Goal: Transaction & Acquisition: Purchase product/service

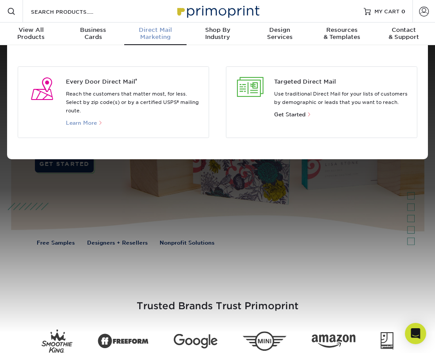
click at [81, 123] on span "Learn More" at bounding box center [81, 123] width 31 height 6
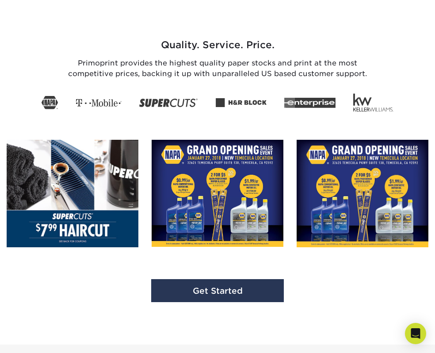
scroll to position [1338, 0]
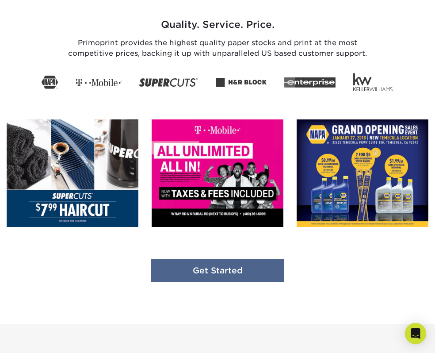
click at [162, 271] on link "Get Started" at bounding box center [217, 270] width 133 height 23
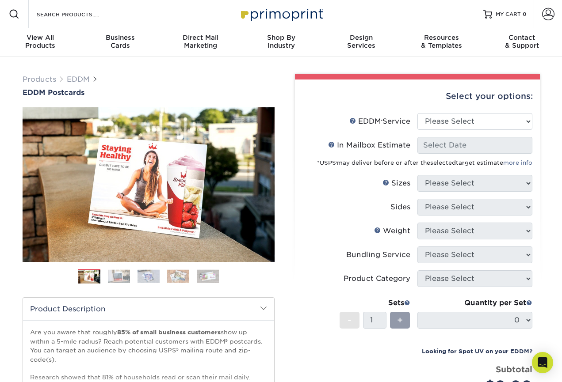
click at [118, 273] on img at bounding box center [119, 277] width 22 height 14
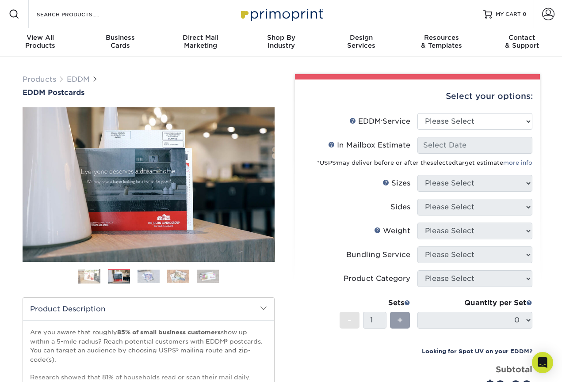
click at [147, 275] on img at bounding box center [149, 277] width 22 height 14
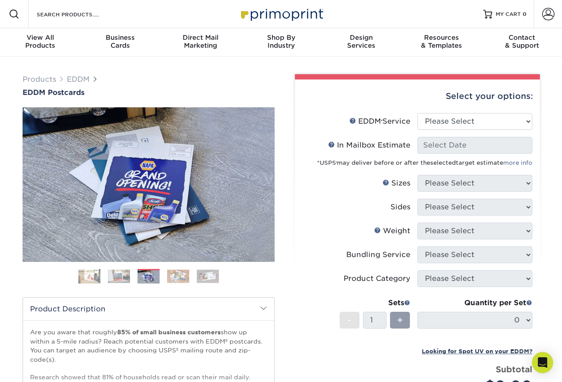
click at [171, 275] on img at bounding box center [178, 277] width 22 height 14
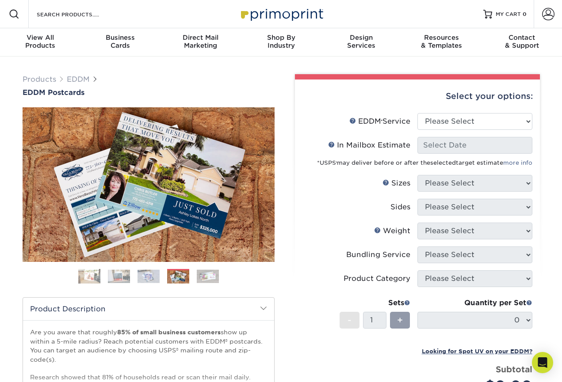
click at [340, 269] on li "Bundling Service Please Select" at bounding box center [417, 259] width 230 height 24
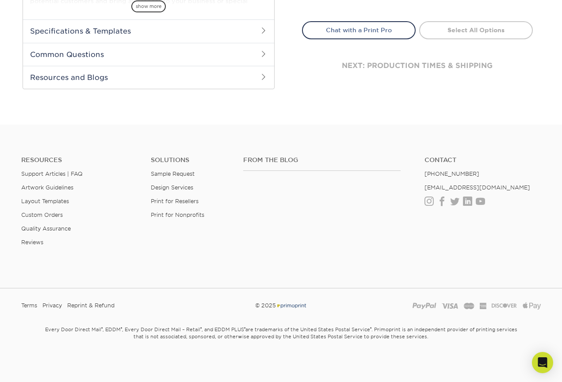
scroll to position [404, 0]
click at [37, 201] on link "Layout Templates" at bounding box center [45, 202] width 48 height 7
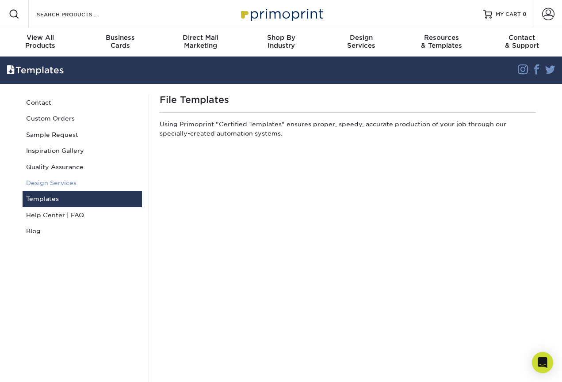
click at [76, 182] on link "Design Services" at bounding box center [82, 183] width 119 height 16
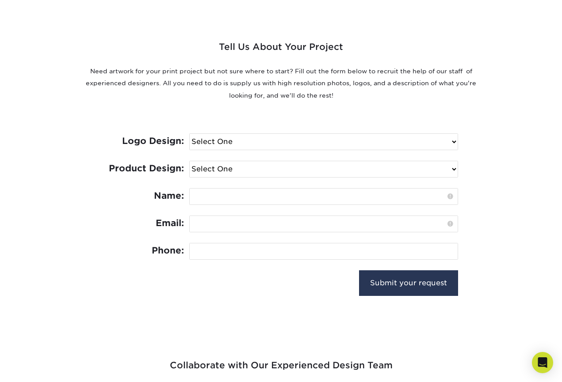
scroll to position [316, 0]
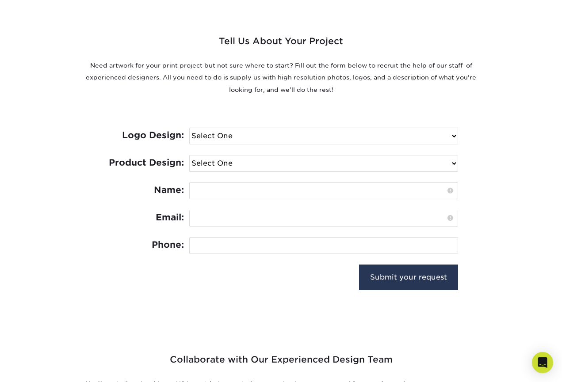
click at [454, 107] on div "Logo Design: Select One I need a logo design: $300 No thank you Product Design:…" at bounding box center [281, 208] width 354 height 203
select select "EDDM - $150"
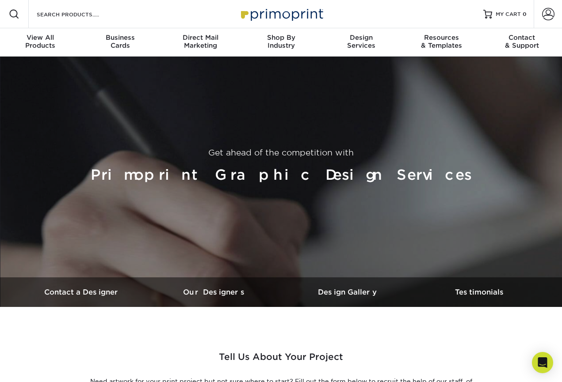
scroll to position [0, 0]
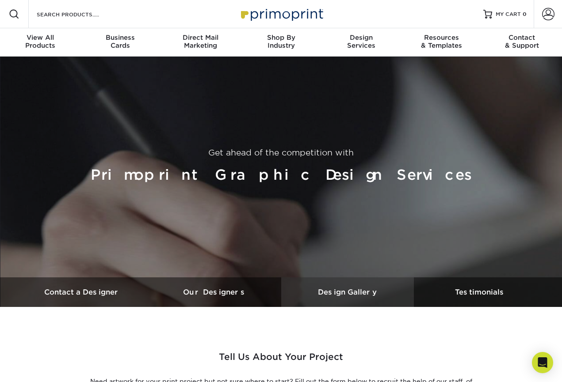
click at [369, 300] on link "Design Gallery" at bounding box center [347, 293] width 133 height 30
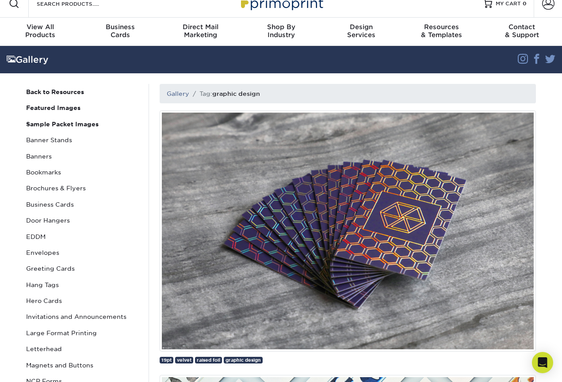
scroll to position [16, 0]
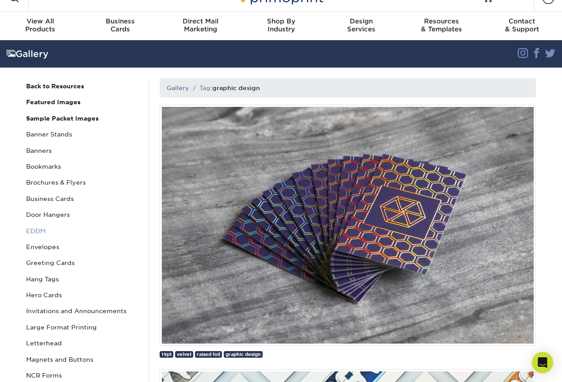
click at [46, 232] on link "EDDM" at bounding box center [82, 231] width 119 height 16
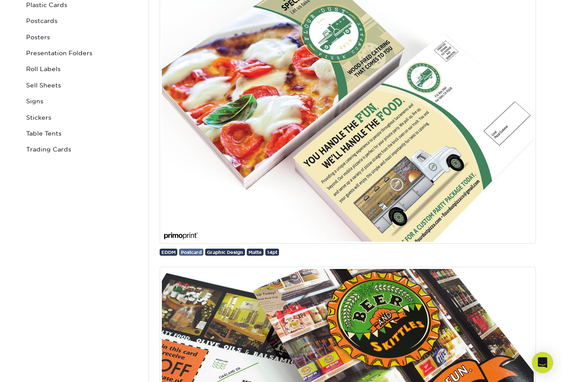
scroll to position [420, 0]
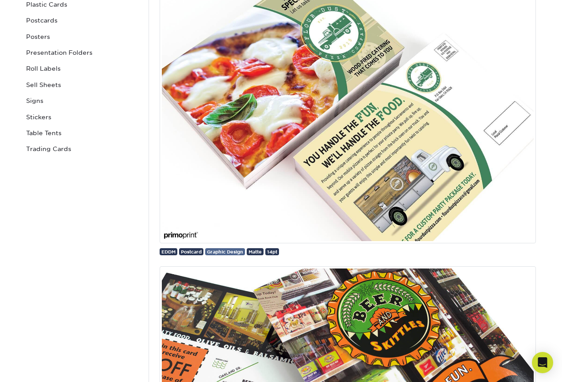
click at [233, 251] on span "Graphic Design" at bounding box center [225, 251] width 36 height 5
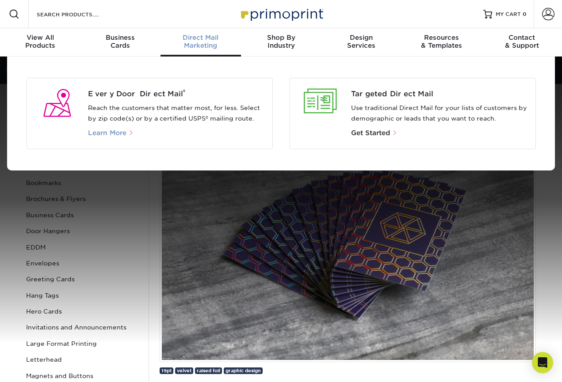
click at [115, 132] on span "Learn More" at bounding box center [107, 133] width 38 height 8
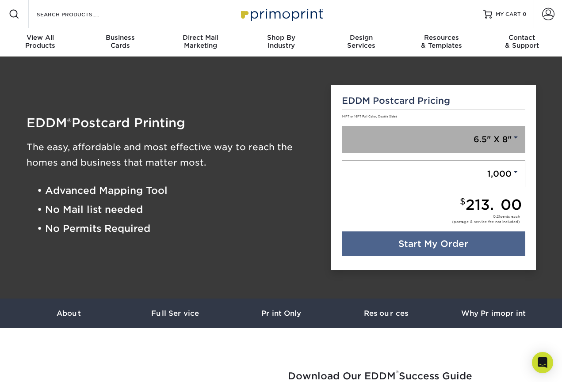
click at [516, 134] on span at bounding box center [516, 138] width 8 height 8
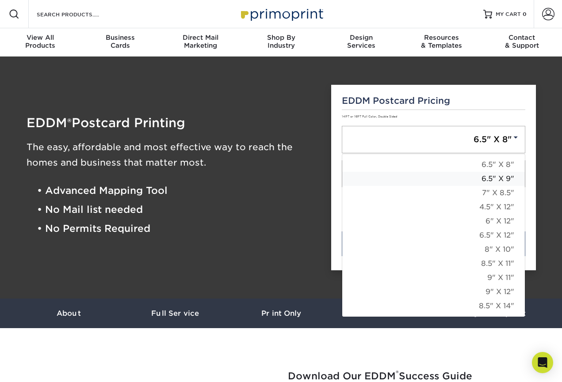
click at [515, 182] on link "6.5" X 9"" at bounding box center [433, 179] width 183 height 14
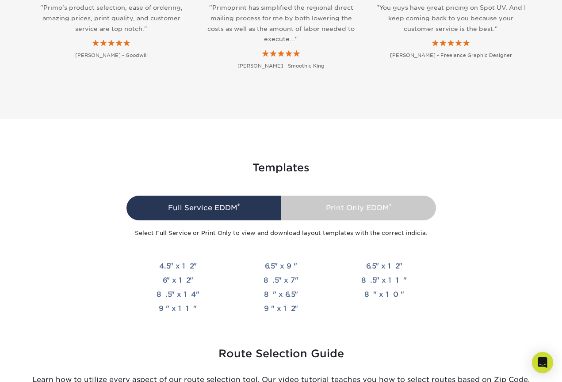
scroll to position [1886, 0]
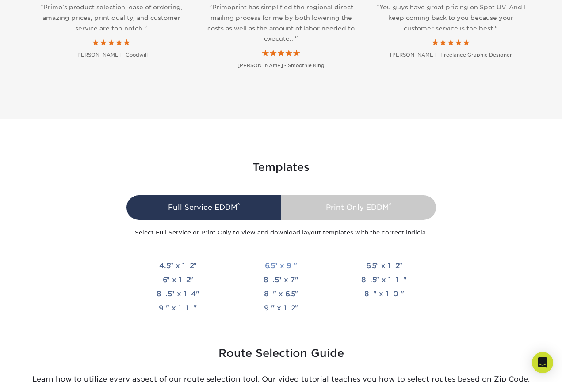
click at [279, 262] on link "6.5" x 9"" at bounding box center [281, 266] width 32 height 8
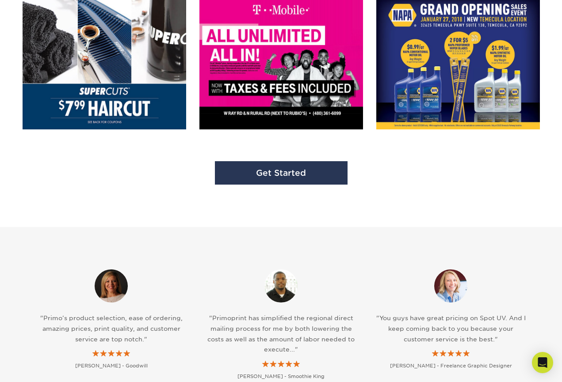
scroll to position [1576, 0]
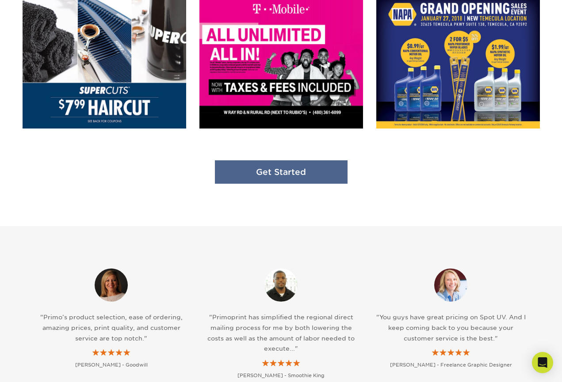
click at [263, 168] on link "Get Started" at bounding box center [281, 172] width 133 height 23
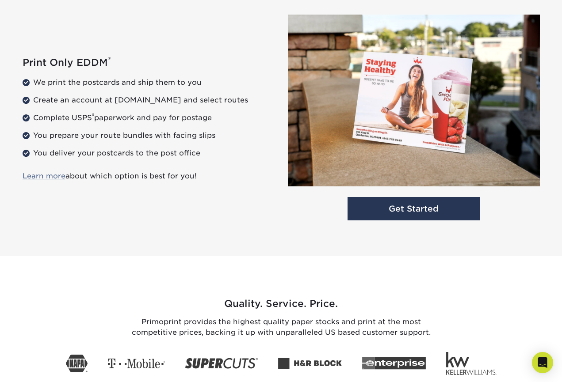
scroll to position [1163, 0]
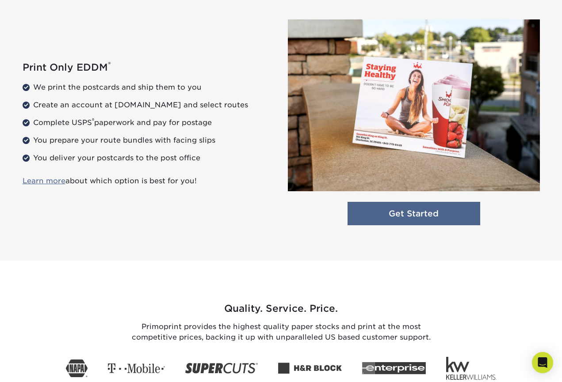
click at [371, 204] on link "Get Started" at bounding box center [414, 213] width 133 height 23
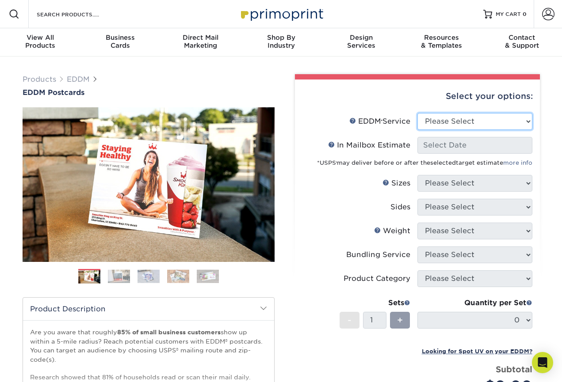
select select "full_service"
select select "-1"
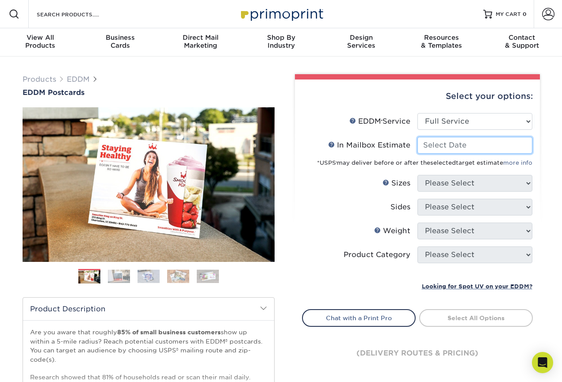
click at [488, 142] on input "In Mailbox Estimate Help In Mailbox Estimate" at bounding box center [474, 145] width 115 height 17
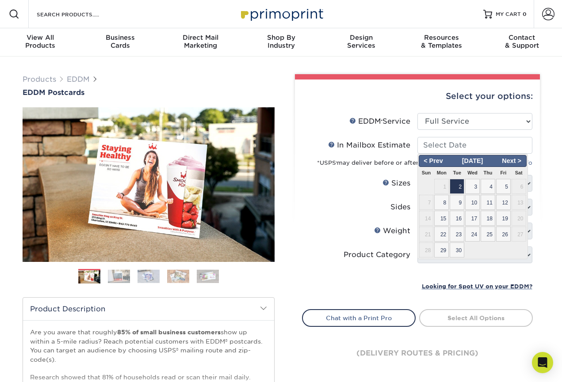
click at [352, 204] on label "Sides" at bounding box center [359, 207] width 115 height 17
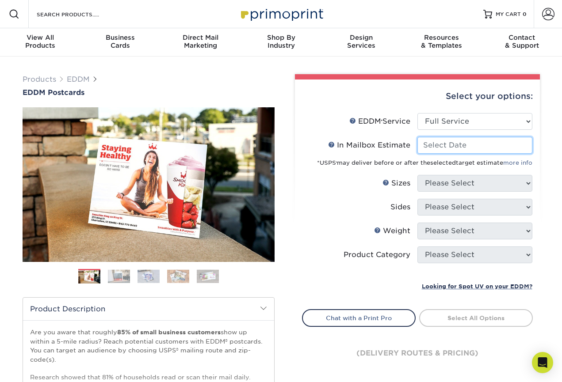
click at [468, 147] on input "In Mailbox Estimate Help In Mailbox Estimate" at bounding box center [474, 145] width 115 height 17
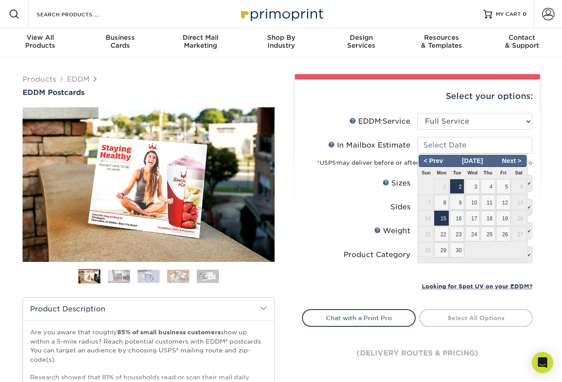
click at [447, 218] on span "15" at bounding box center [441, 218] width 15 height 15
type input "2025-09-15"
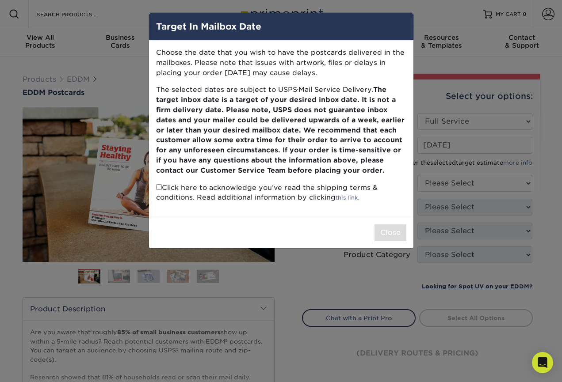
click at [387, 256] on div "Target In Mailbox Date Choose the date that you wish to have the postcards deli…" at bounding box center [281, 191] width 562 height 382
click at [351, 286] on div "Target In Mailbox Date Choose the date that you wish to have the postcards deli…" at bounding box center [281, 191] width 562 height 382
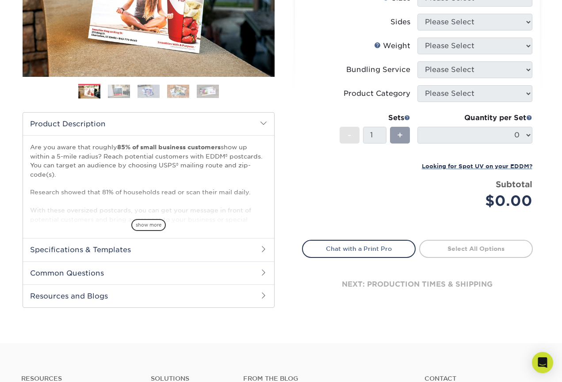
scroll to position [187, 0]
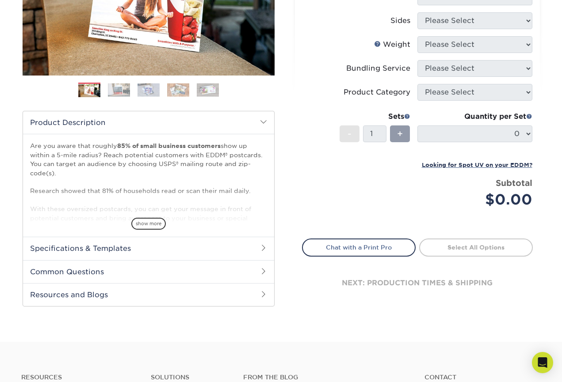
click at [255, 248] on h2 "Specifications & Templates" at bounding box center [148, 248] width 251 height 23
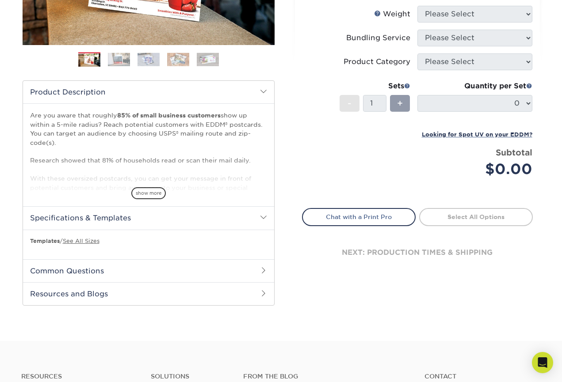
scroll to position [223, 0]
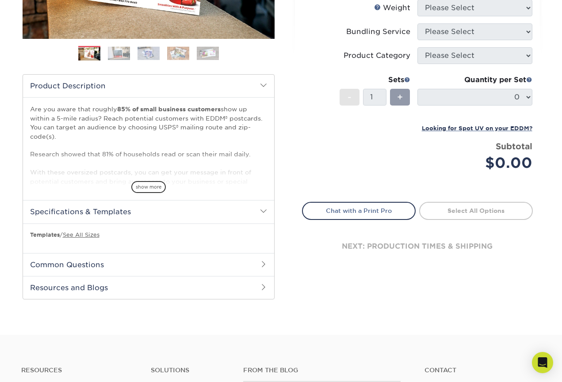
click at [262, 258] on h2 "Common Questions" at bounding box center [148, 264] width 251 height 23
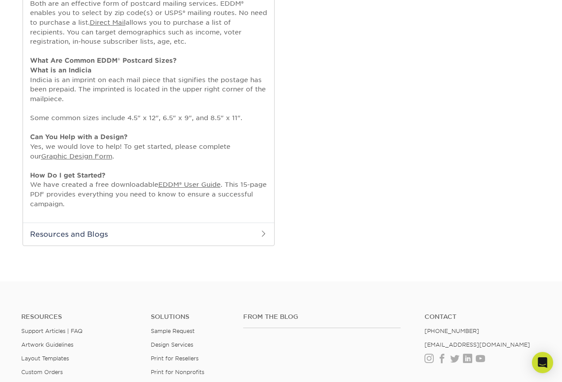
scroll to position [577, 0]
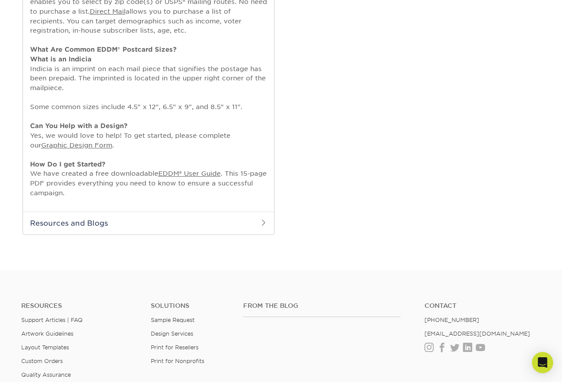
click at [266, 219] on span at bounding box center [263, 222] width 7 height 7
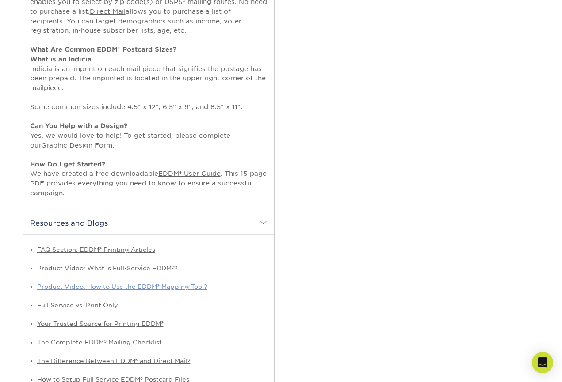
click at [201, 283] on link "Product Video: How to Use the EDDM® Mapping Tool?" at bounding box center [122, 286] width 170 height 7
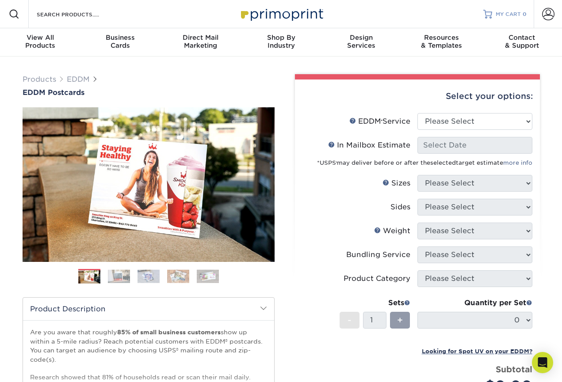
scroll to position [0, 0]
click at [102, 19] on div "Search Products" at bounding box center [75, 14] width 93 height 28
click at [12, 17] on span at bounding box center [14, 14] width 11 height 11
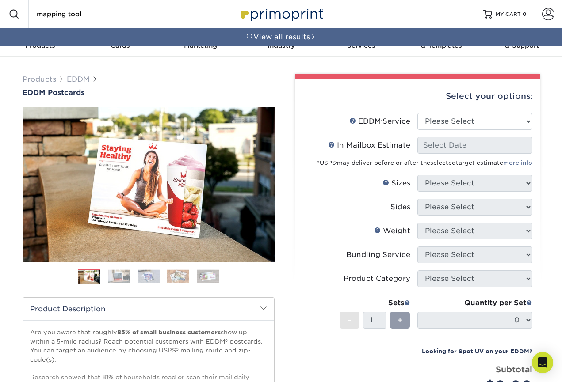
type input "mapping tool"
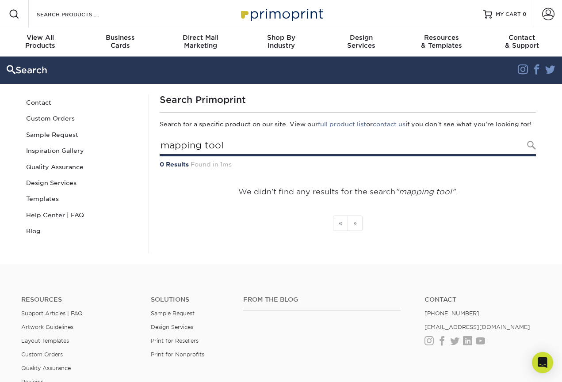
click at [196, 155] on input "mapping tool" at bounding box center [348, 146] width 376 height 20
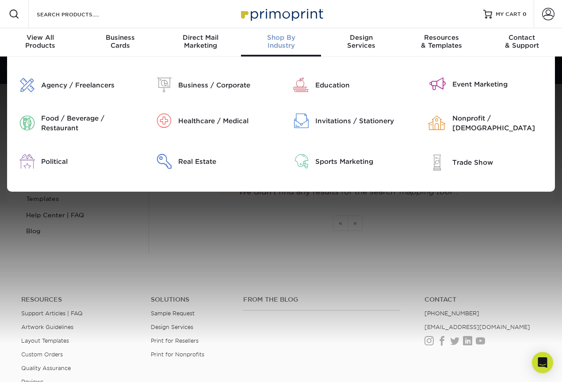
click at [276, 47] on div "Shop By Industry" at bounding box center [281, 42] width 80 height 16
click at [213, 83] on div "Business / Corporate" at bounding box center [226, 85] width 96 height 10
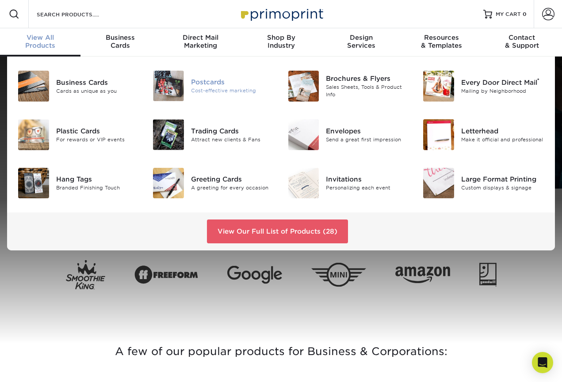
click at [245, 89] on div "Cost-effective marketing" at bounding box center [233, 91] width 84 height 8
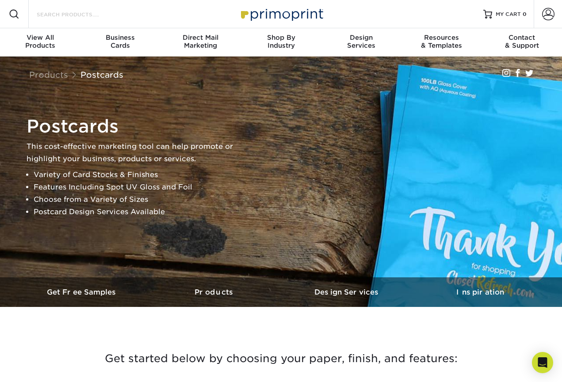
click at [55, 16] on input "Search Products" at bounding box center [79, 14] width 86 height 11
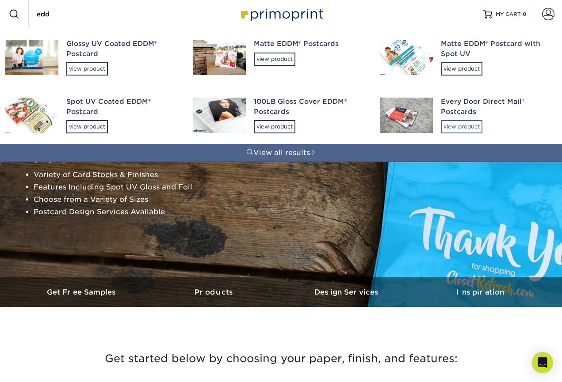
type input "edd"
click at [472, 128] on div "view product" at bounding box center [462, 126] width 42 height 13
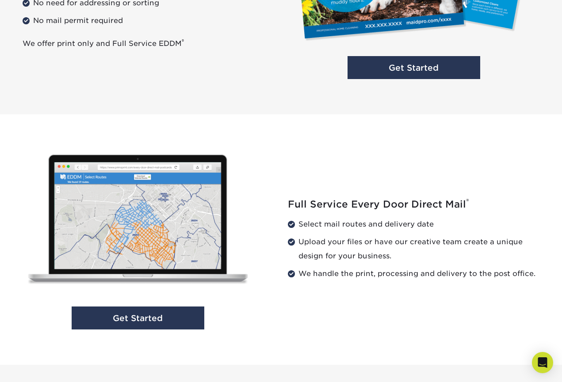
scroll to position [786, 0]
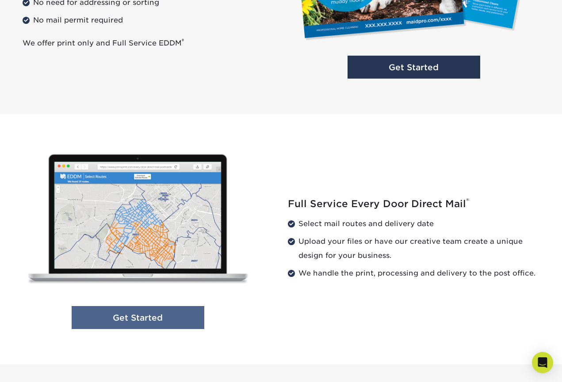
click at [189, 318] on link "Get Started" at bounding box center [138, 317] width 133 height 23
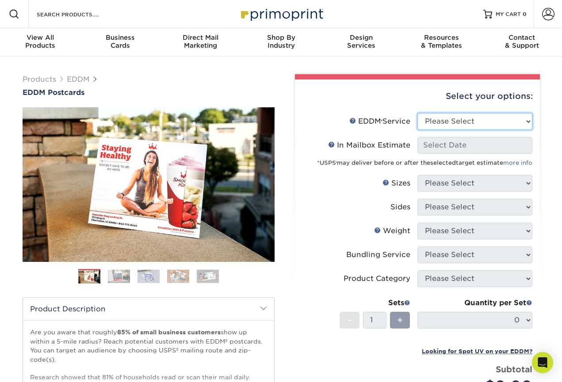
select select "full_service"
select select "-1"
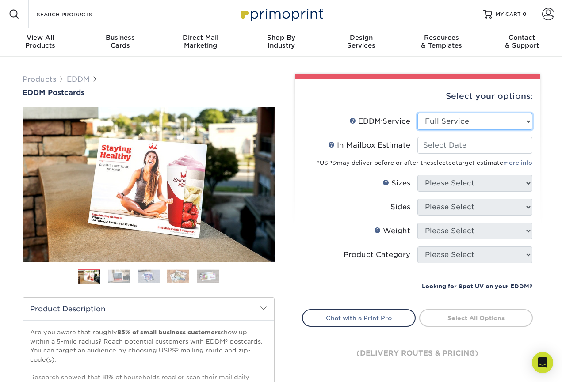
select select "print_only"
select select "-1"
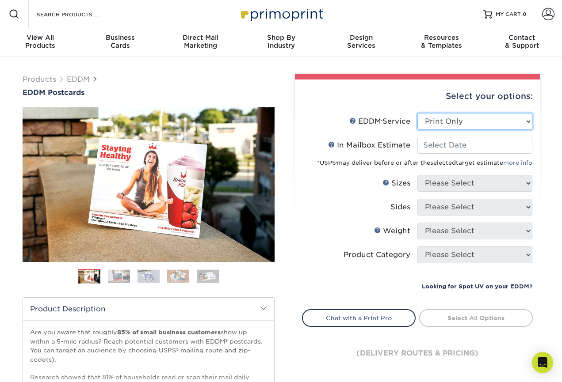
select select "-1"
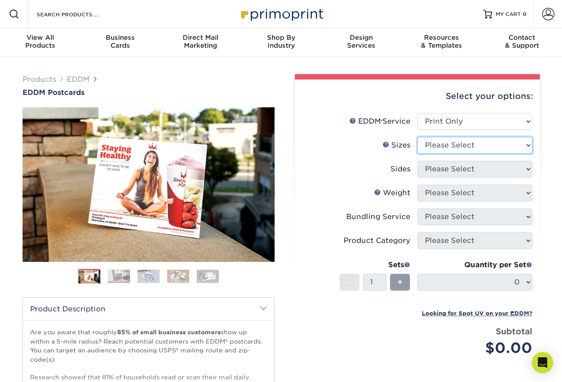
select select "6.50x9.00"
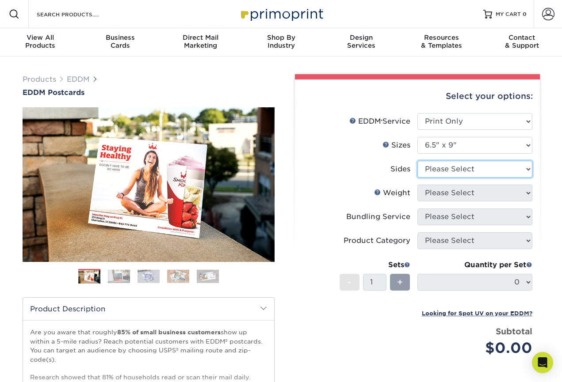
select select "13abbda7-1d64-4f25-8bb2-c179b224825d"
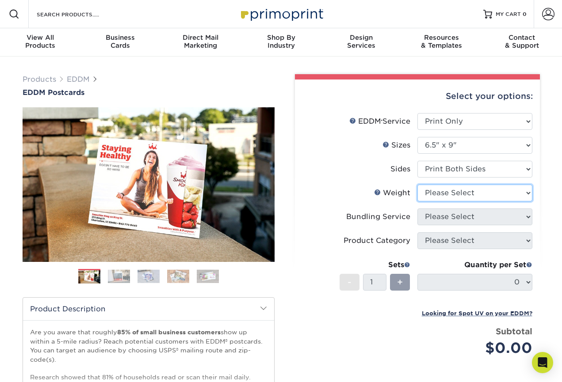
select select "14PT"
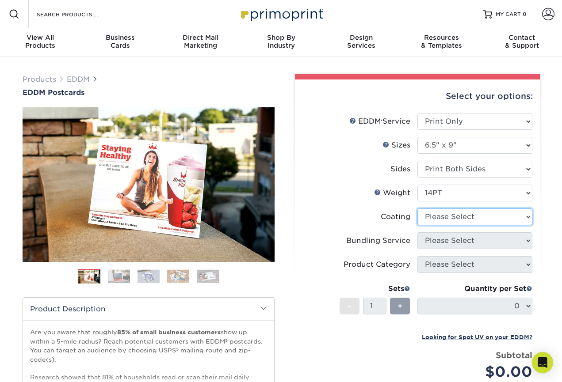
select select "1e8116af-acfc-44b1-83dc-8181aa338834"
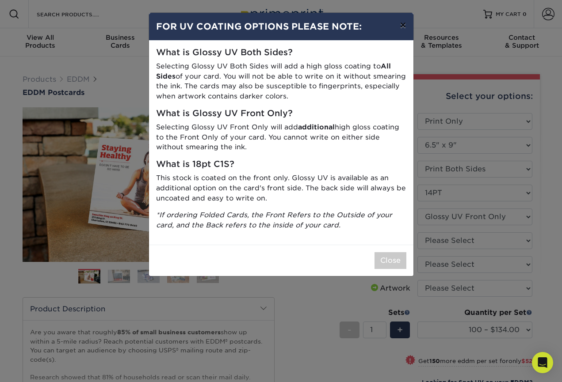
click at [400, 24] on button "×" at bounding box center [403, 25] width 20 height 25
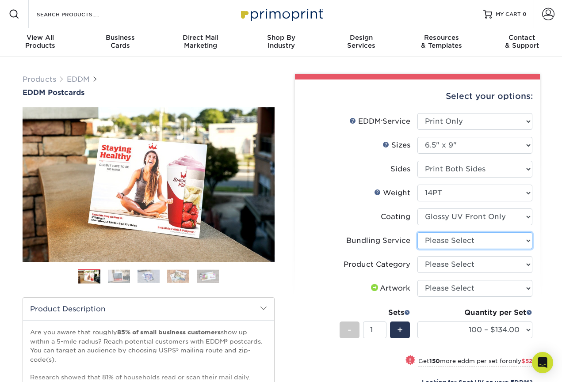
select select "58689abb-25c0-461c-a4c3-a80b627d6649"
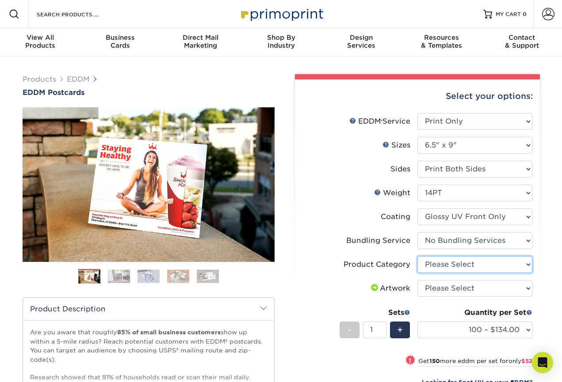
select select "9b7272e0-d6c8-4c3c-8e97-d3a1bcdab858"
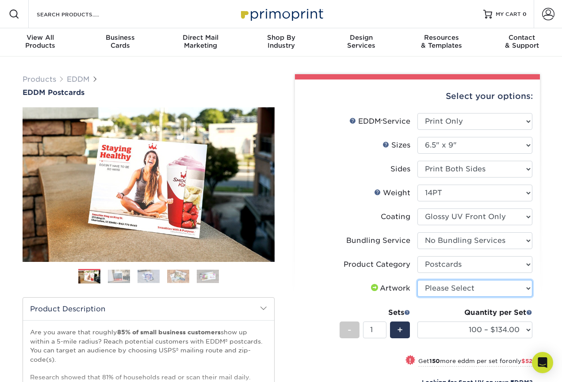
select select "design"
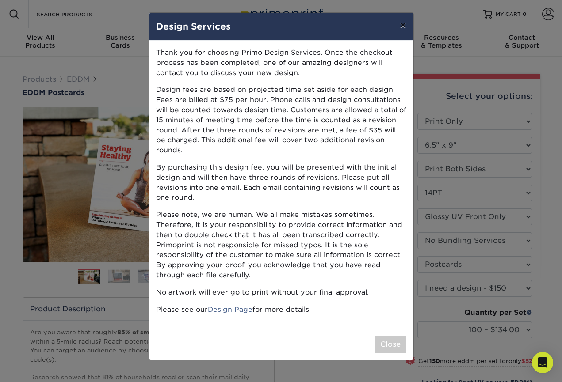
click at [401, 34] on button "×" at bounding box center [403, 25] width 20 height 25
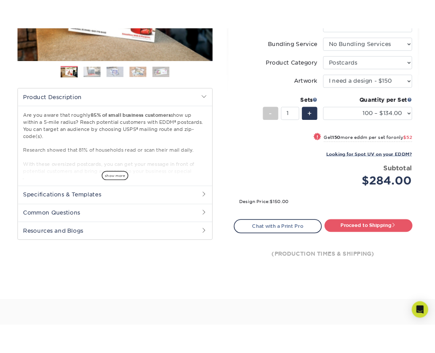
scroll to position [221, 0]
